Goal: Navigation & Orientation: Find specific page/section

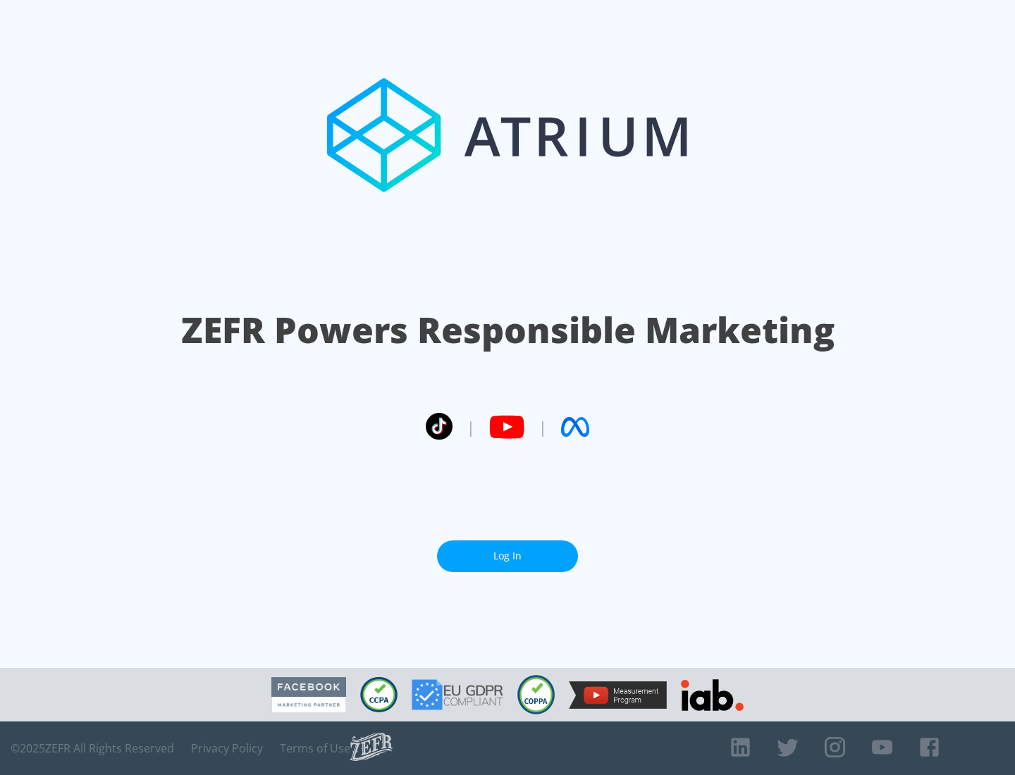
click at [507, 556] on link "Log In" at bounding box center [507, 556] width 141 height 32
